Goal: Task Accomplishment & Management: Use online tool/utility

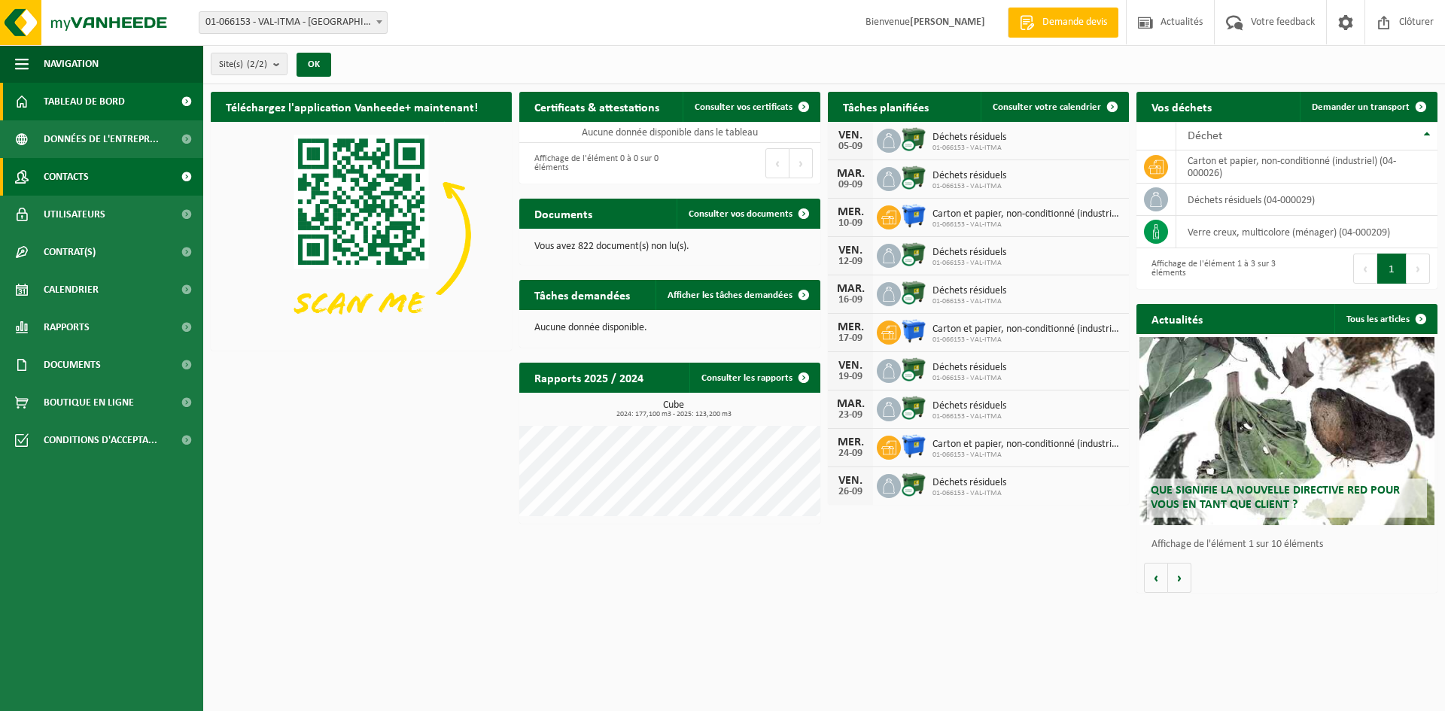
click at [123, 181] on link "Contacts" at bounding box center [101, 177] width 203 height 38
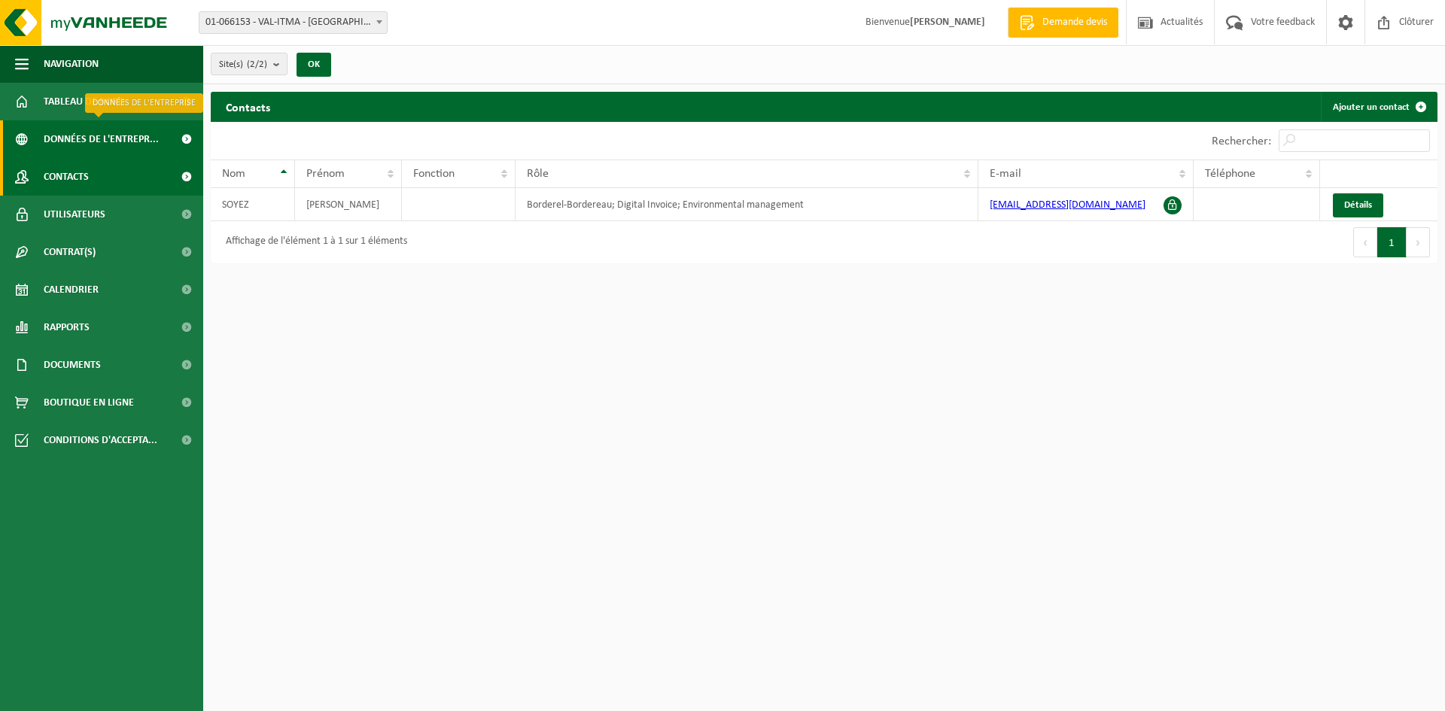
click at [128, 139] on span "Données de l'entrepr..." at bounding box center [101, 139] width 115 height 38
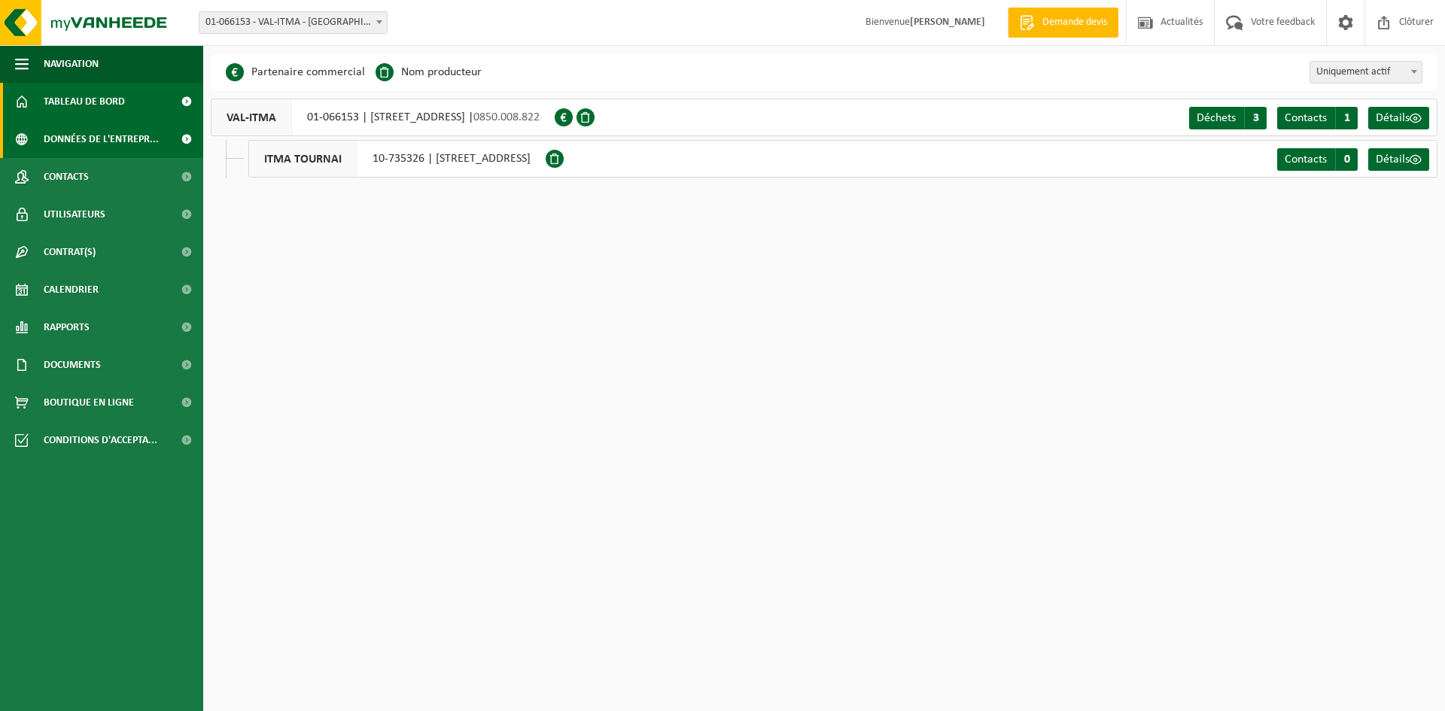
click at [122, 105] on span "Tableau de bord" at bounding box center [84, 102] width 81 height 38
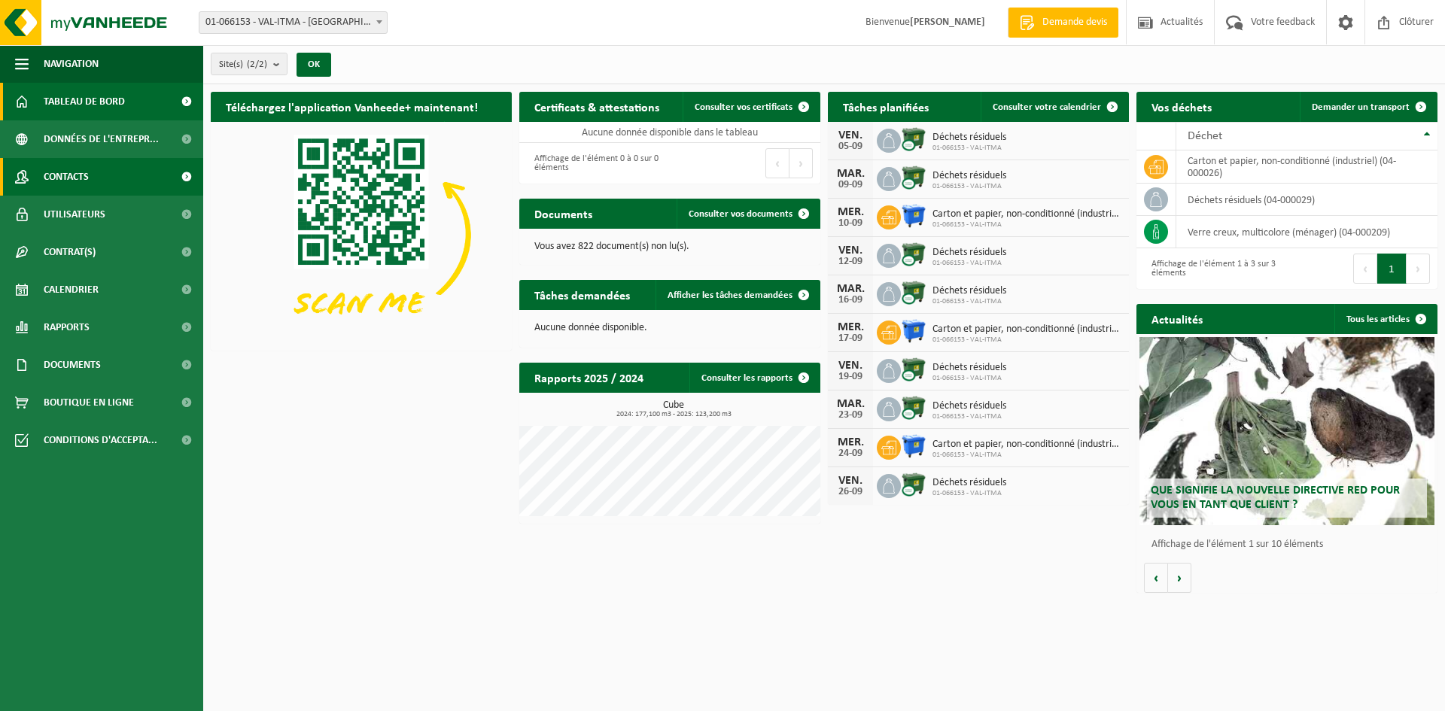
click at [70, 177] on span "Contacts" at bounding box center [66, 177] width 45 height 38
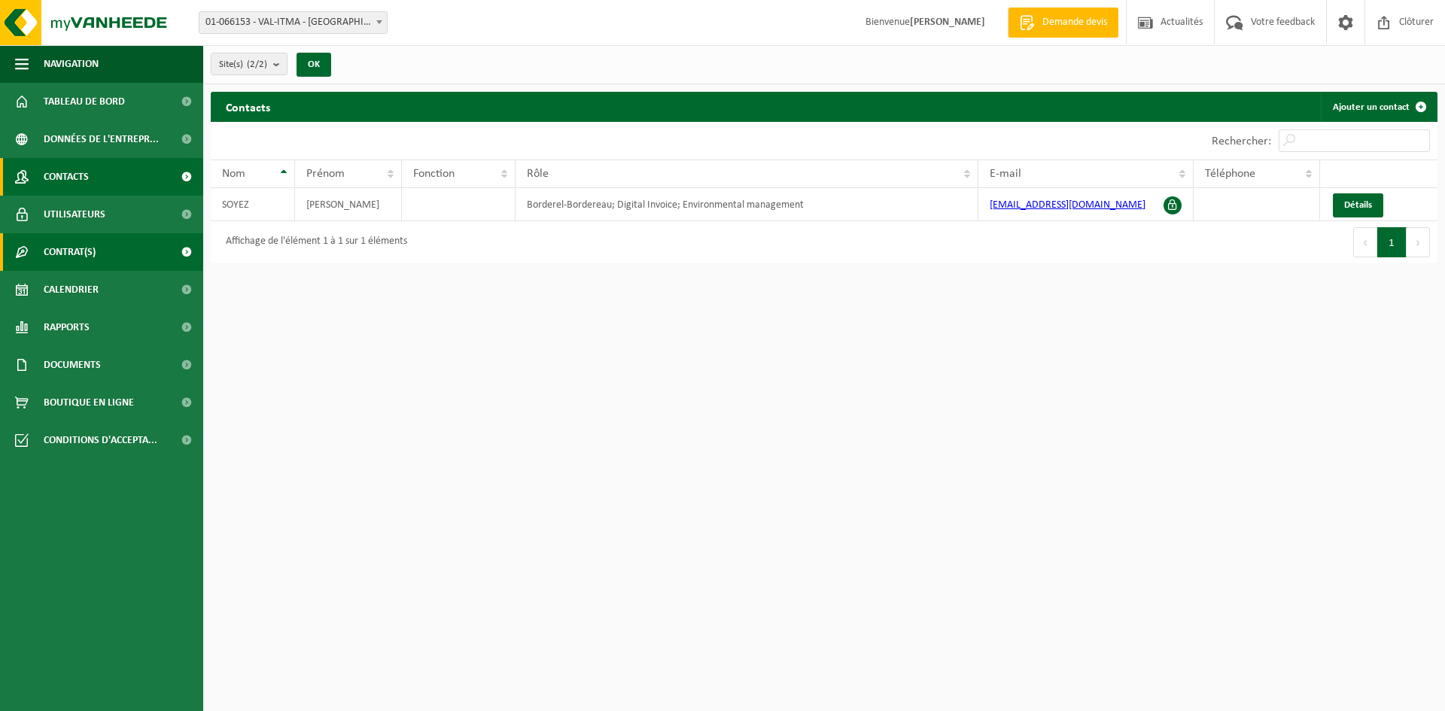
click at [93, 250] on span "Contrat(s)" at bounding box center [70, 252] width 52 height 38
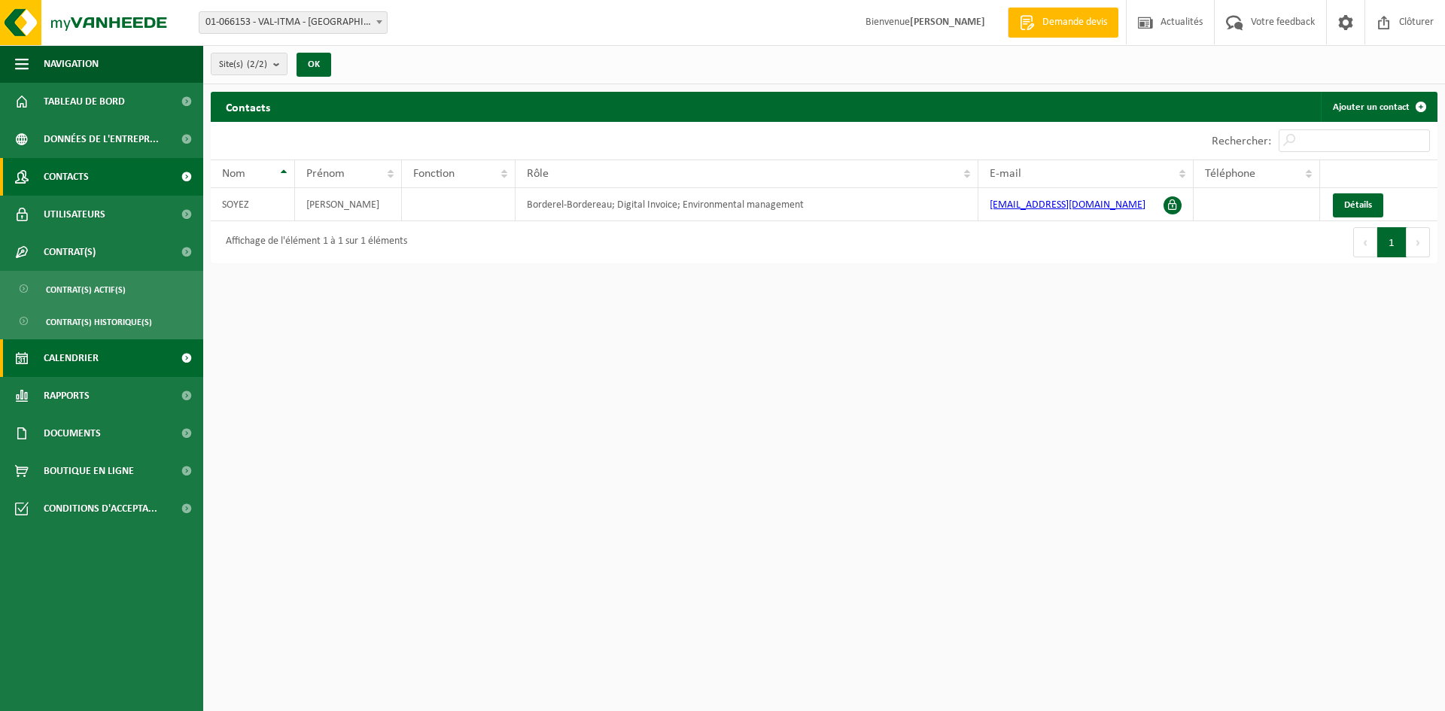
click at [74, 353] on span "Calendrier" at bounding box center [71, 359] width 55 height 38
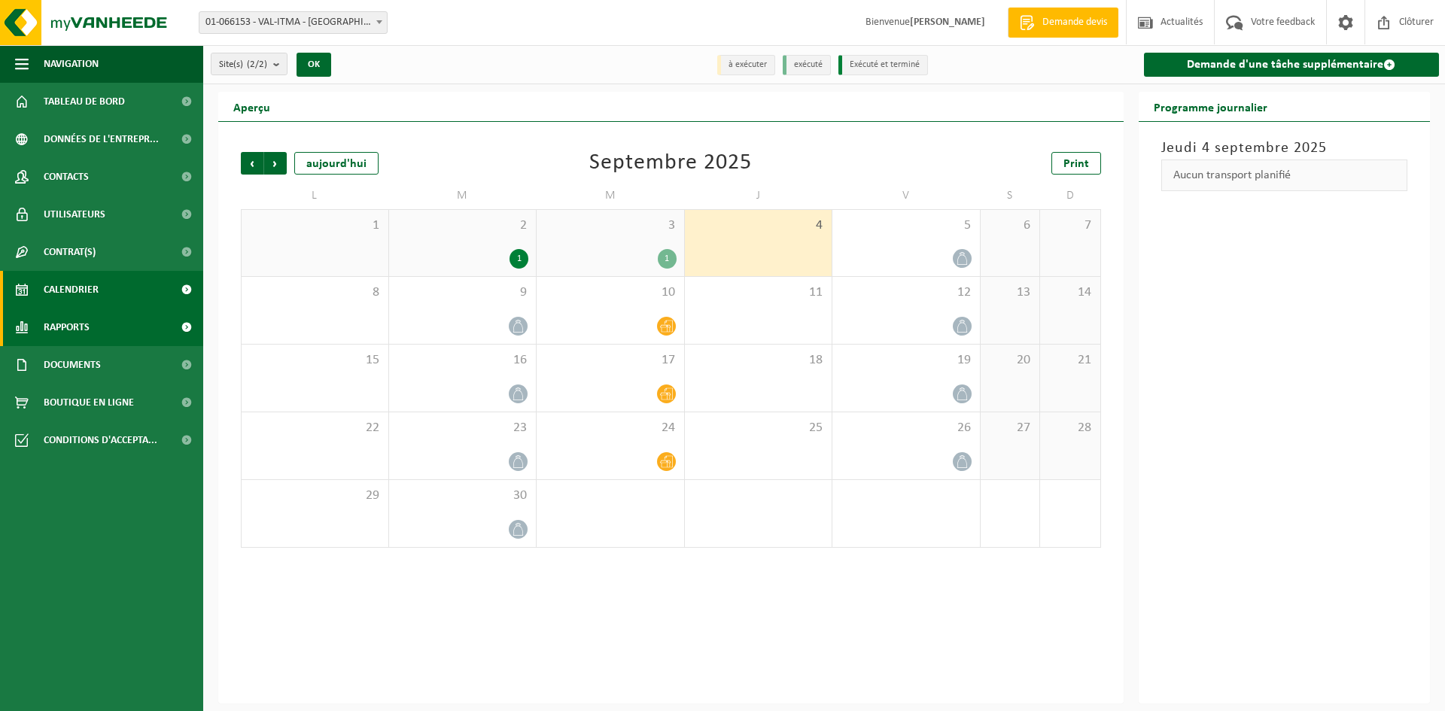
click at [92, 321] on link "Rapports" at bounding box center [101, 328] width 203 height 38
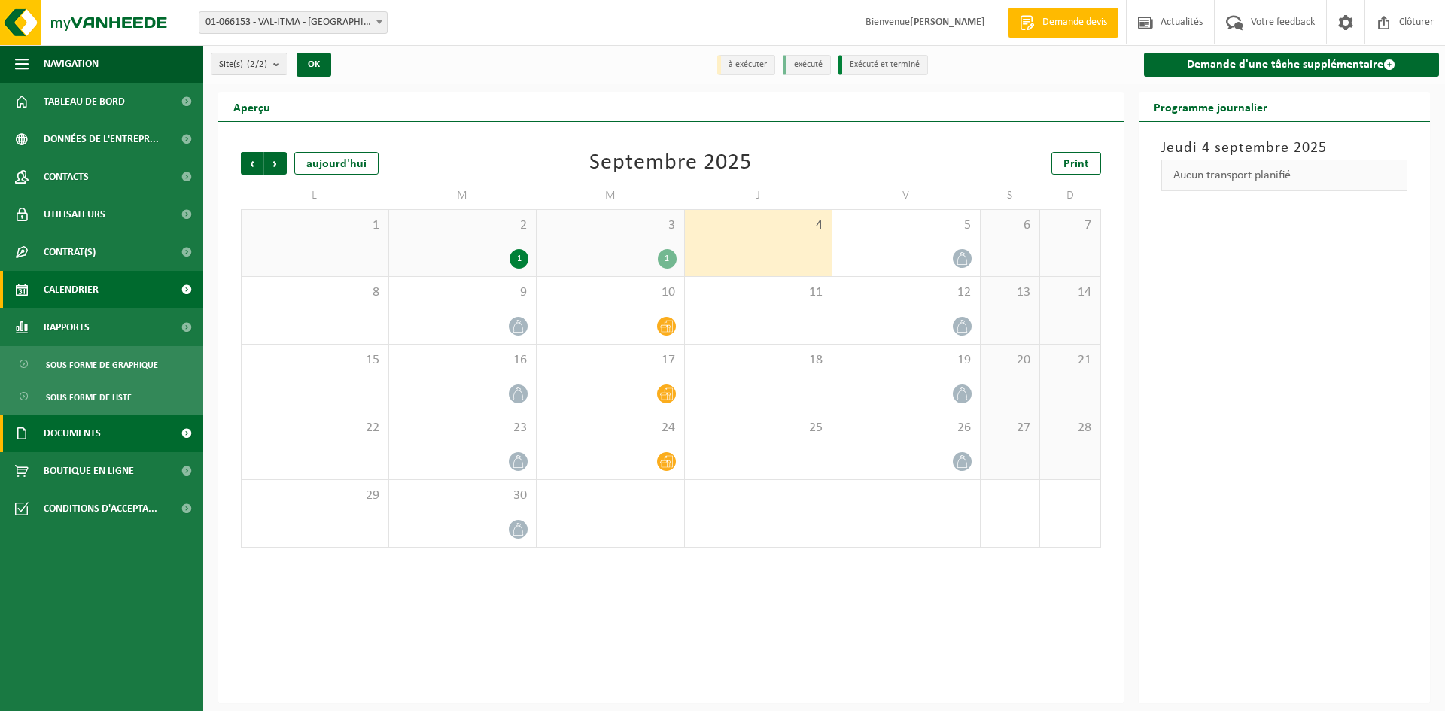
click at [96, 429] on span "Documents" at bounding box center [72, 434] width 57 height 38
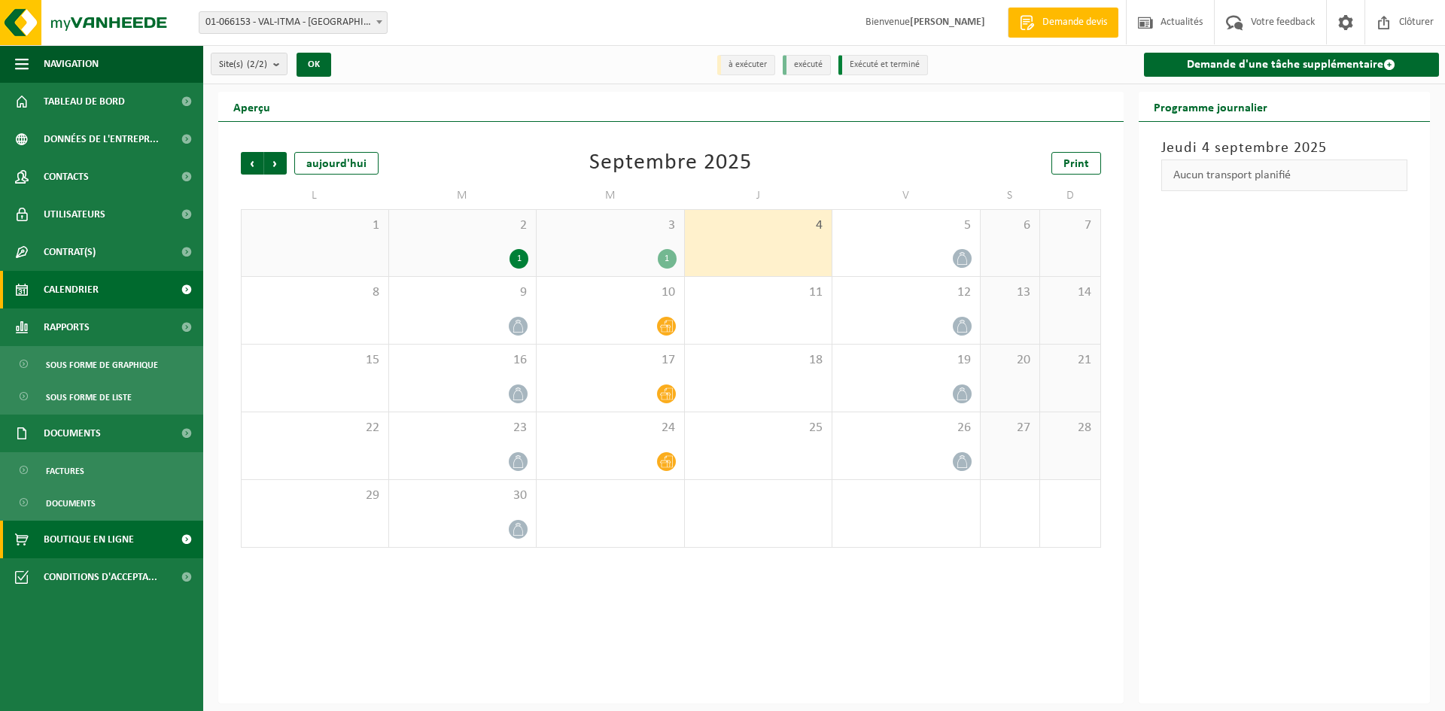
click at [109, 533] on span "Boutique en ligne" at bounding box center [89, 540] width 90 height 38
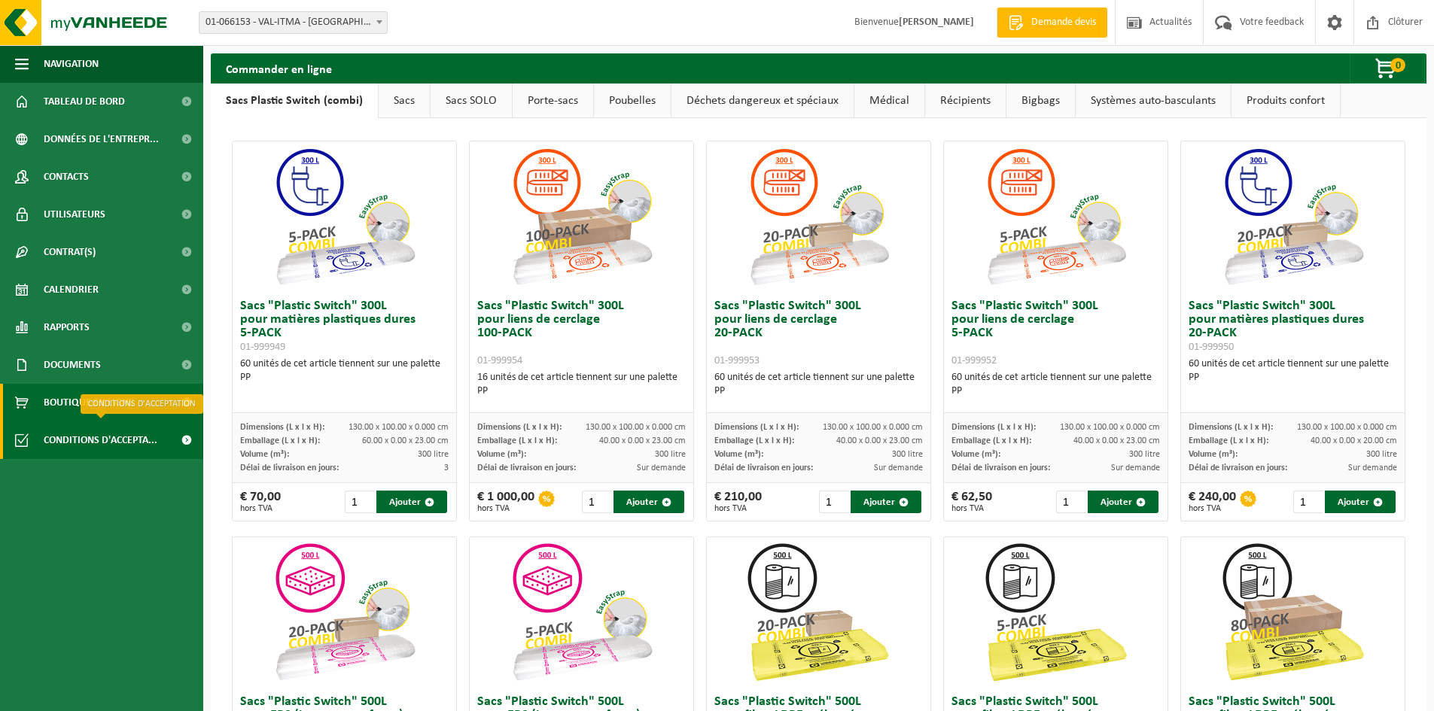
click at [129, 437] on span "Conditions d'accepta..." at bounding box center [101, 441] width 114 height 38
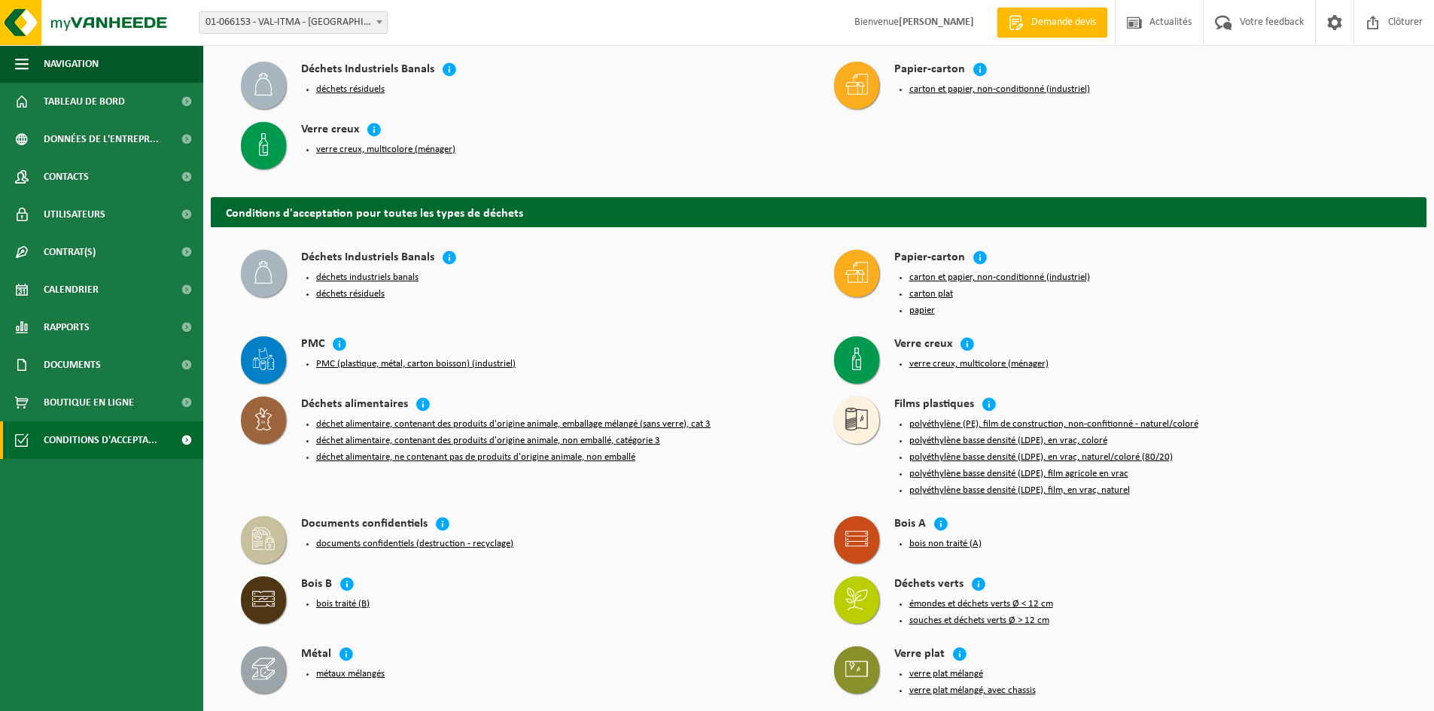
scroll to position [37, 0]
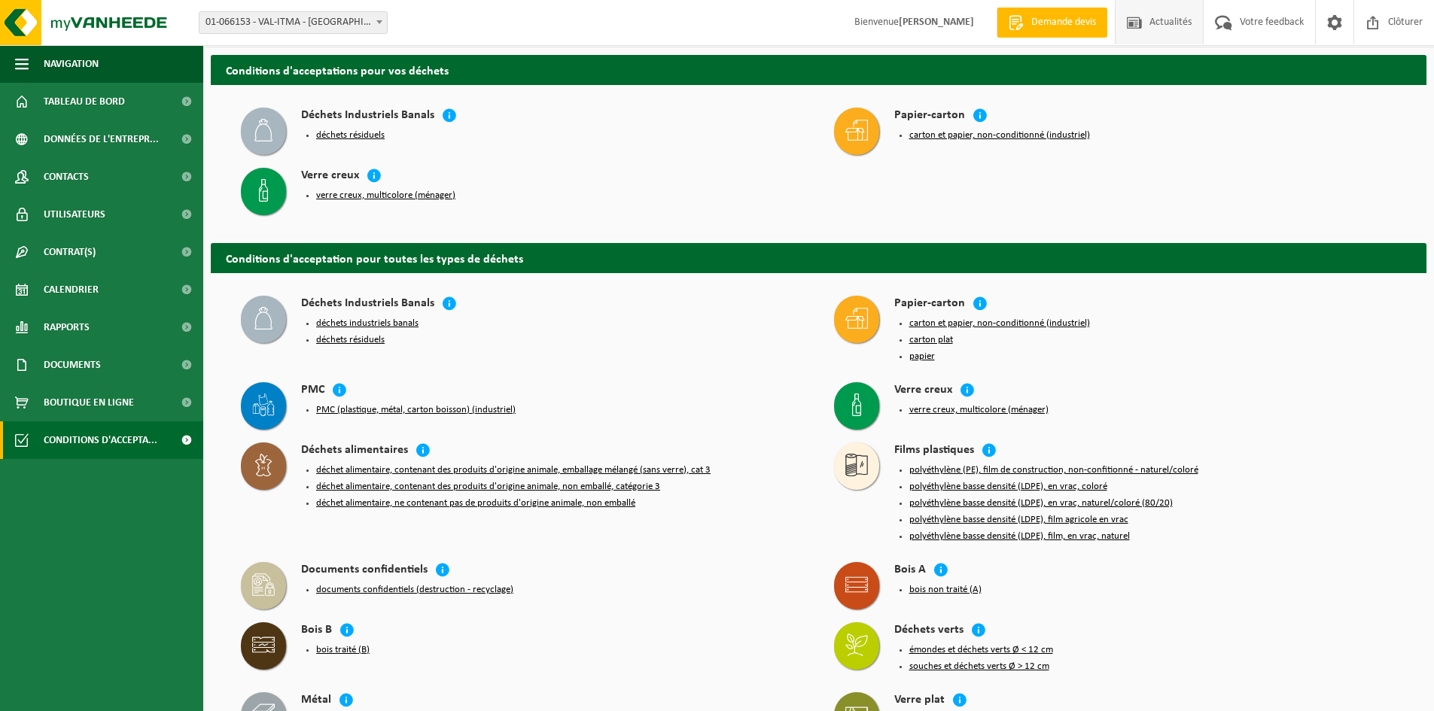
click at [1156, 22] on span "Actualités" at bounding box center [1171, 22] width 50 height 44
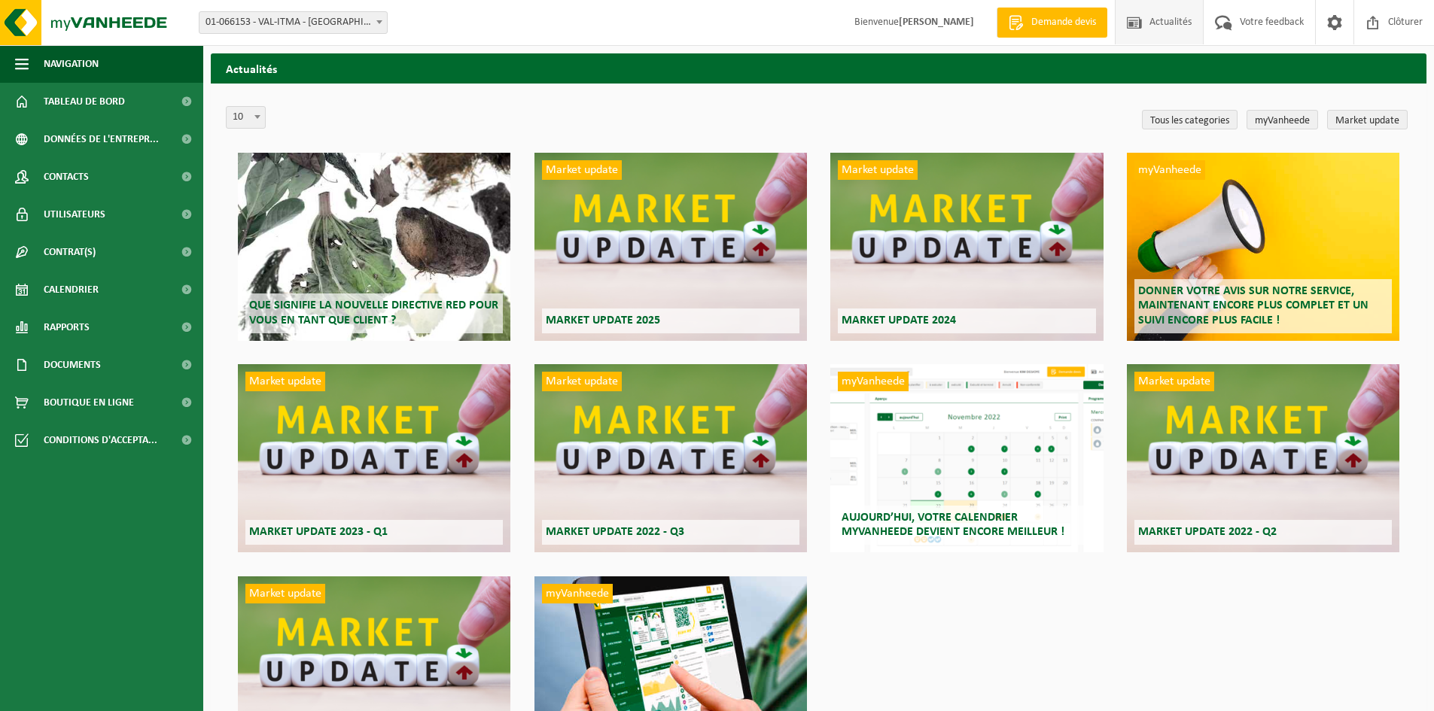
click at [376, 23] on span at bounding box center [379, 22] width 15 height 20
click at [79, 142] on span "Données de l'entrepr..." at bounding box center [101, 139] width 115 height 38
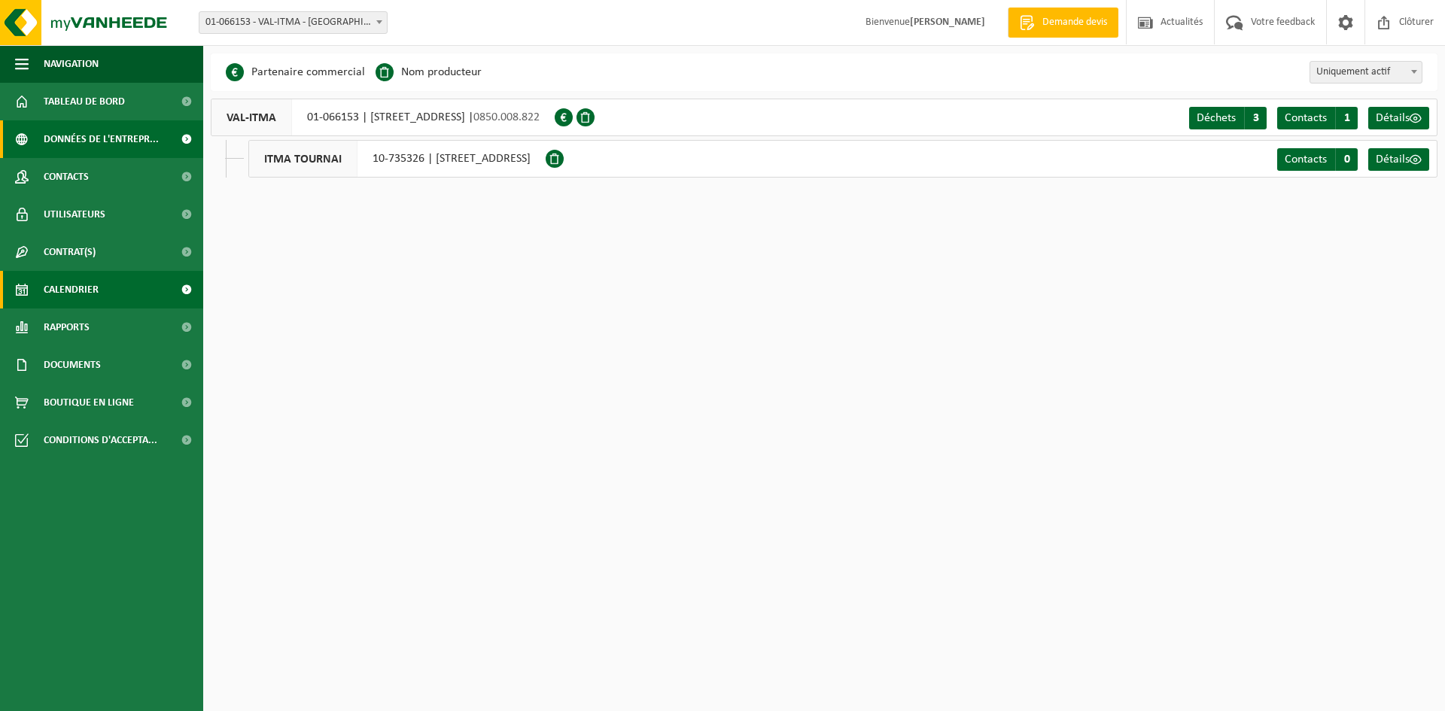
click at [87, 288] on span "Calendrier" at bounding box center [71, 290] width 55 height 38
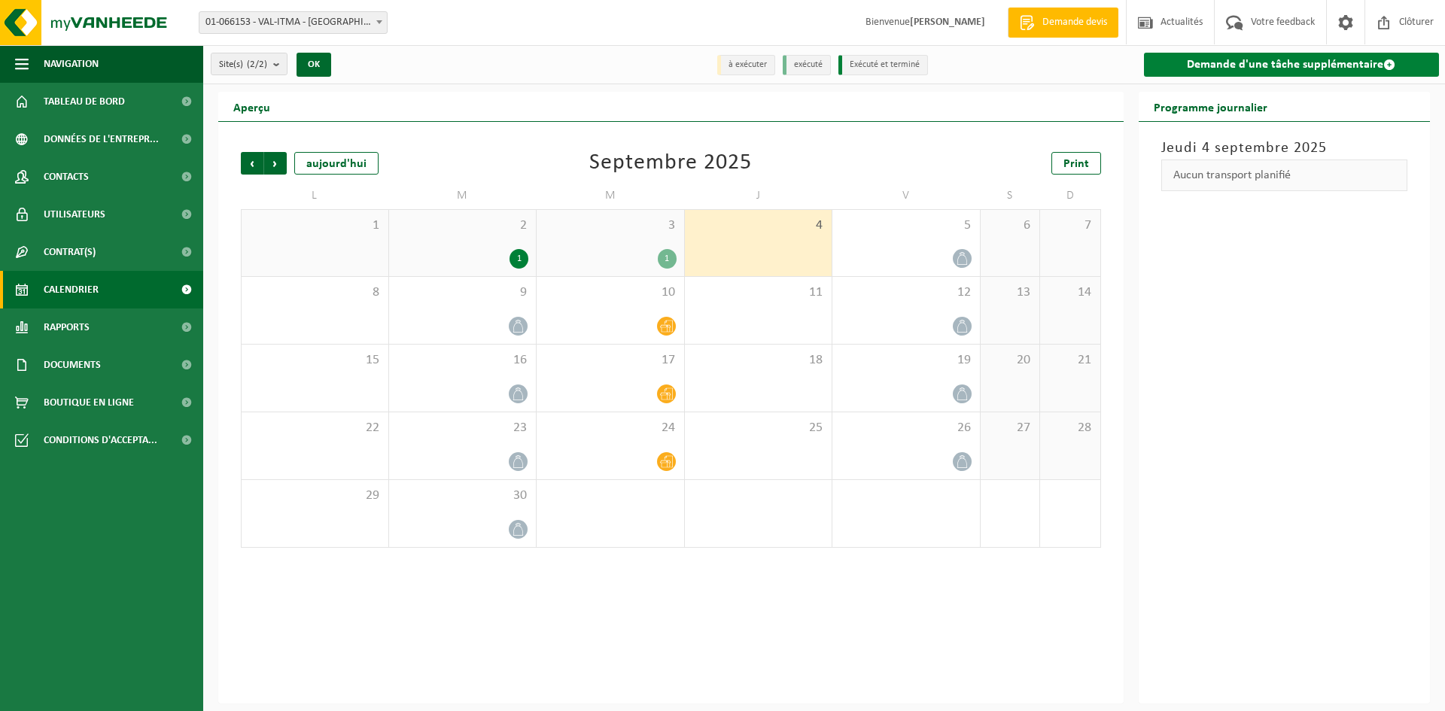
click at [1387, 62] on span at bounding box center [1390, 65] width 12 height 12
